Goal: Information Seeking & Learning: Learn about a topic

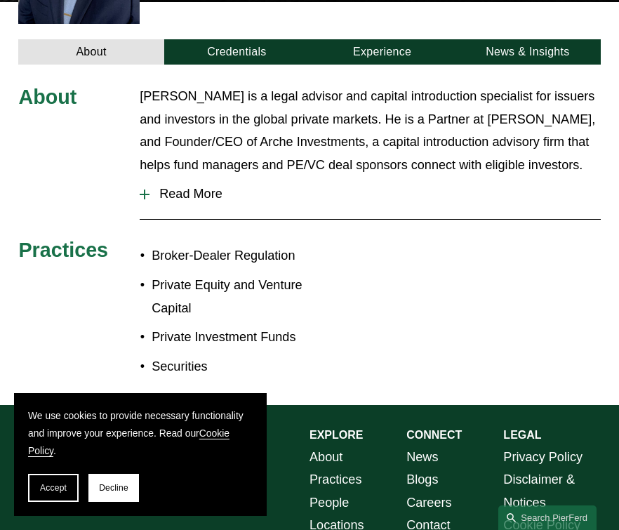
scroll to position [438, 0]
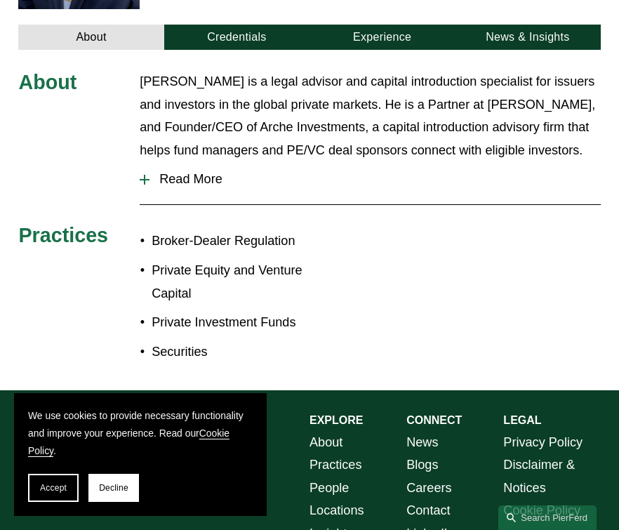
click at [149, 182] on div at bounding box center [145, 180] width 10 height 10
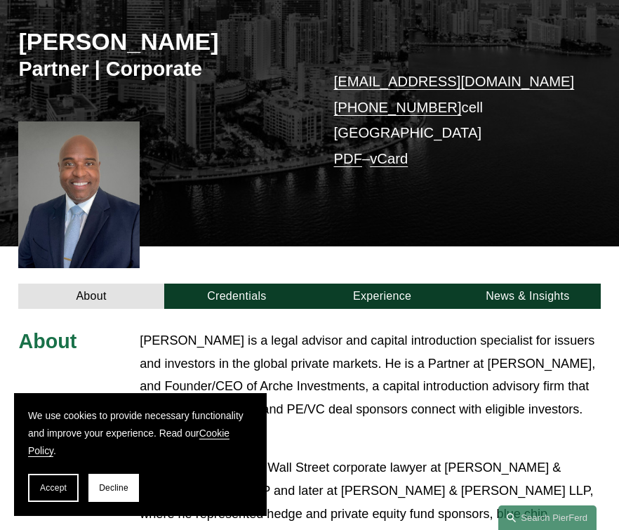
scroll to position [0, 0]
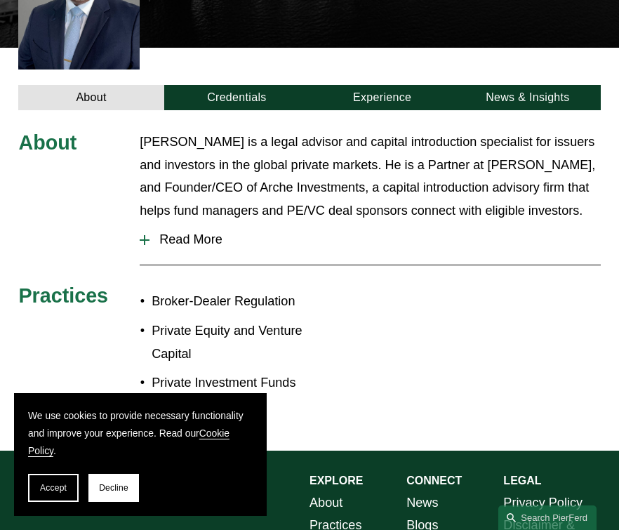
scroll to position [441, 0]
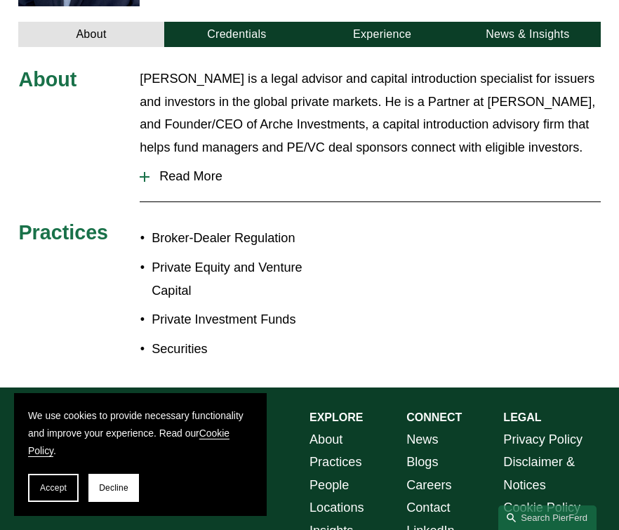
click at [188, 176] on span "Read More" at bounding box center [374, 176] width 451 height 15
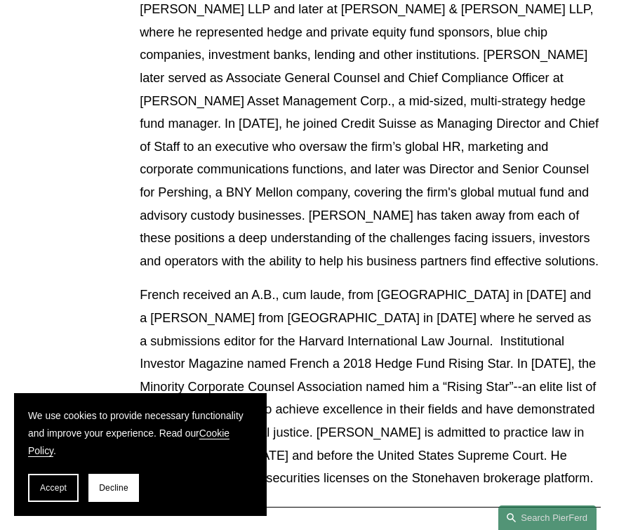
scroll to position [663, 0]
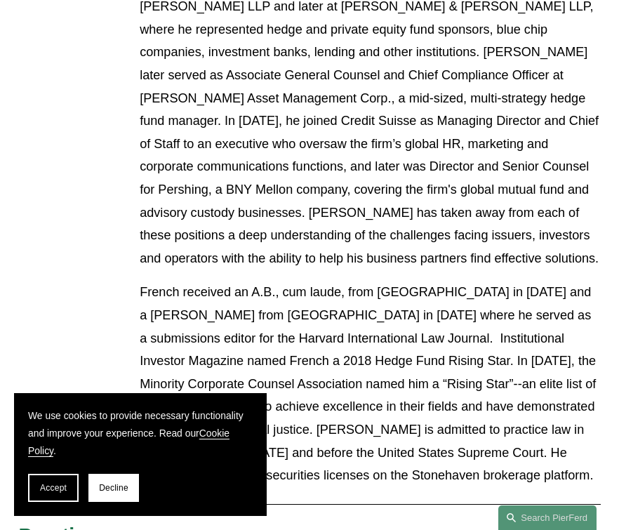
click at [192, 311] on p "French received an A.B., cum laude, from [GEOGRAPHIC_DATA] in [DATE] and a [PER…" at bounding box center [370, 384] width 460 height 206
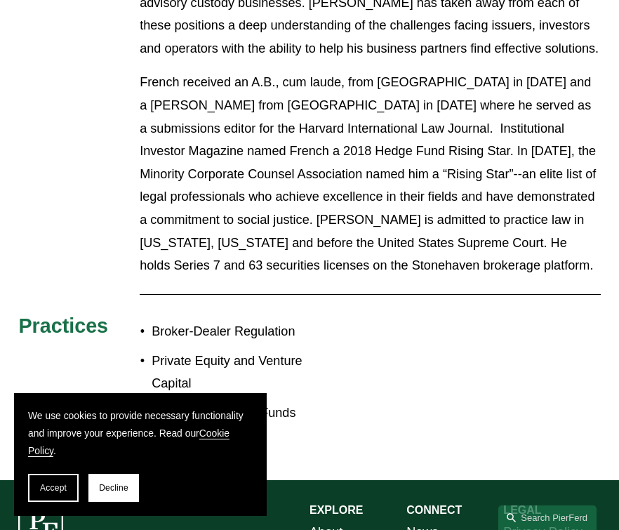
scroll to position [888, 0]
